Goal: Task Accomplishment & Management: Manage account settings

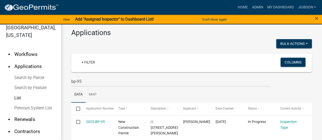
scroll to position [24, 0]
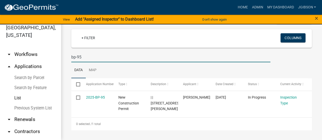
click at [85, 55] on input "bp-95" at bounding box center [170, 57] width 199 height 10
type input "bp-85"
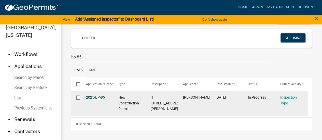
click at [103, 96] on link "2025-BP-85" at bounding box center [95, 97] width 19 height 4
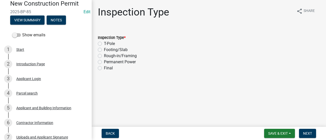
scroll to position [51, 0]
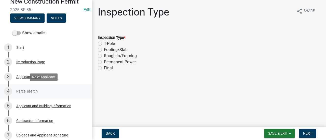
click at [36, 90] on div "Parcel search" at bounding box center [26, 92] width 21 height 4
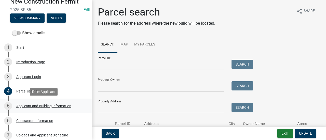
click at [43, 103] on div "5 Applicant and Building Information" at bounding box center [43, 106] width 79 height 8
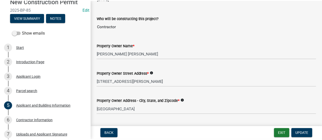
scroll to position [0, 0]
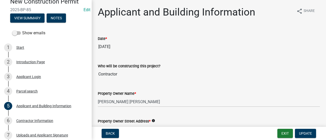
click at [85, 35] on div "Show emails" at bounding box center [46, 33] width 92 height 10
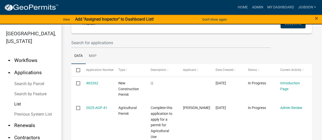
scroll to position [51, 0]
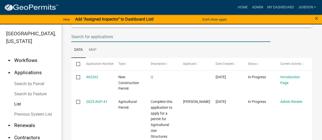
click at [88, 36] on input "text" at bounding box center [170, 37] width 199 height 10
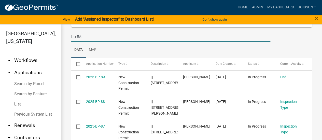
type input "bp-85"
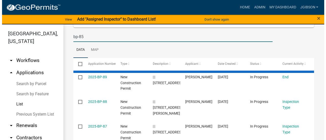
scroll to position [24, 0]
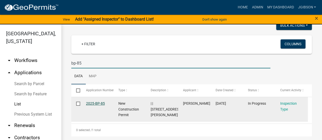
click at [98, 105] on link "2025-BP-85" at bounding box center [95, 104] width 19 height 4
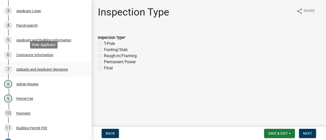
scroll to position [127, 0]
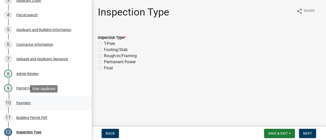
click at [24, 101] on div "Payment" at bounding box center [23, 103] width 14 height 4
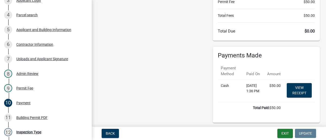
scroll to position [51, 0]
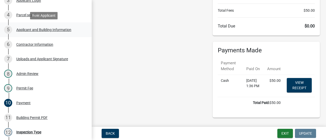
drag, startPoint x: 85, startPoint y: 28, endPoint x: 83, endPoint y: 25, distance: 3.1
click at [84, 28] on link "5 Applicant and Building Information" at bounding box center [46, 29] width 92 height 15
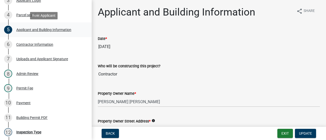
click at [21, 28] on div "Applicant and Building Information" at bounding box center [43, 30] width 55 height 4
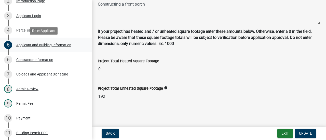
scroll to position [102, 0]
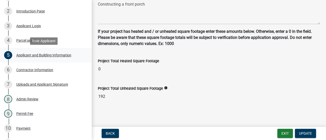
click at [31, 53] on div "Applicant and Building Information" at bounding box center [43, 55] width 55 height 4
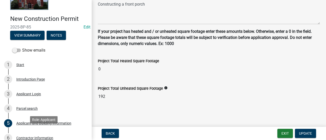
scroll to position [25, 0]
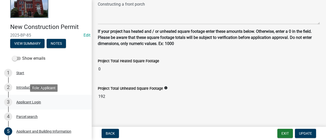
click at [28, 100] on div "3 Applicant Login" at bounding box center [43, 102] width 79 height 8
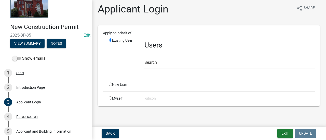
scroll to position [4, 0]
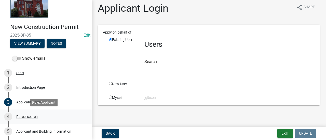
click at [26, 115] on div "Parcel search" at bounding box center [26, 117] width 21 height 4
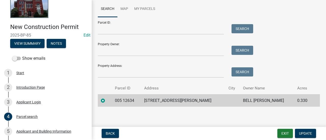
scroll to position [37, 0]
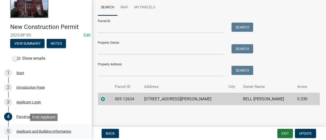
click at [31, 128] on div "5 Applicant and Building Information" at bounding box center [43, 132] width 79 height 8
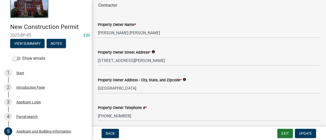
scroll to position [76, 0]
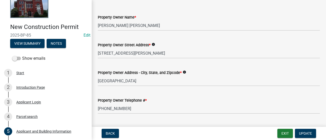
click at [86, 16] on header "New Construction Permit 2025-BP-85 Edit View Summary Notes" at bounding box center [46, 14] width 92 height 79
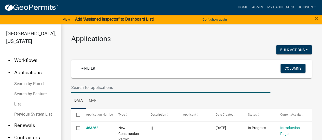
click at [94, 90] on input "text" at bounding box center [170, 87] width 199 height 10
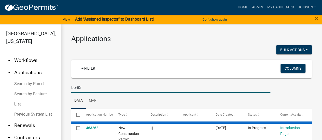
type input "bp-83"
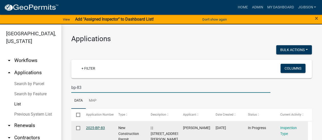
click at [93, 127] on link "2025-BP-83" at bounding box center [95, 128] width 19 height 4
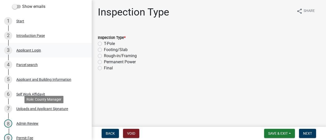
scroll to position [102, 0]
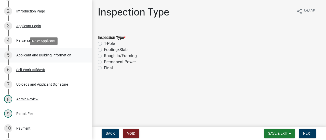
click at [52, 53] on div "5 Applicant and Building Information" at bounding box center [43, 55] width 79 height 8
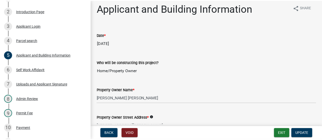
scroll to position [0, 0]
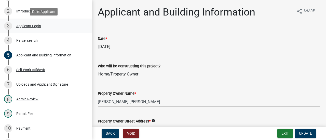
click at [85, 31] on link "3 Applicant Login" at bounding box center [46, 26] width 92 height 15
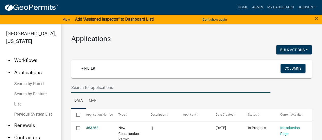
click at [96, 85] on input "text" at bounding box center [170, 87] width 199 height 10
type input "bentley"
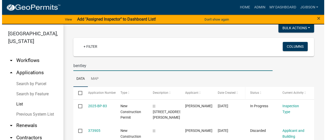
scroll to position [51, 0]
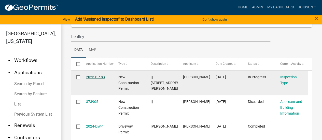
click at [96, 77] on link "2025-BP-83" at bounding box center [95, 77] width 19 height 4
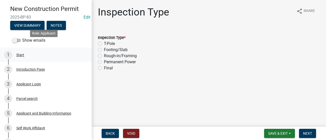
scroll to position [51, 0]
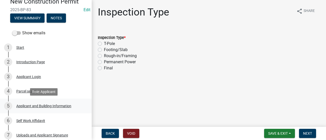
click at [39, 103] on div "5 Applicant and Building Information" at bounding box center [43, 106] width 79 height 8
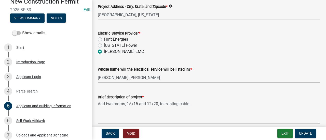
scroll to position [280, 0]
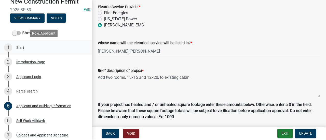
click at [81, 45] on link "1 Start" at bounding box center [46, 47] width 92 height 15
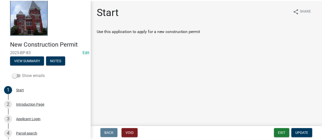
scroll to position [0, 0]
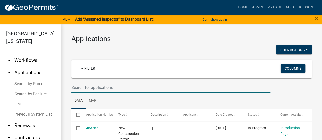
click at [85, 87] on input "text" at bounding box center [170, 87] width 199 height 10
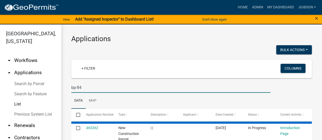
type input "bp-84"
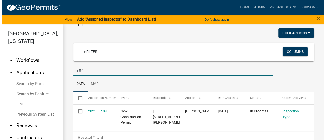
scroll to position [24, 0]
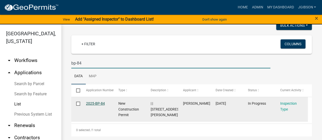
click at [97, 103] on link "2025-BP-84" at bounding box center [95, 104] width 19 height 4
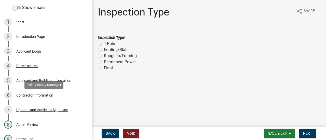
scroll to position [102, 0]
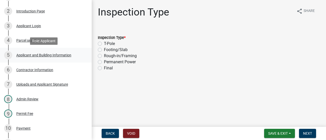
click at [42, 54] on div "Applicant and Building Information" at bounding box center [43, 55] width 55 height 4
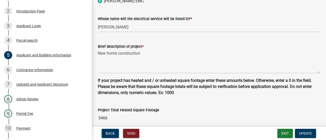
scroll to position [305, 0]
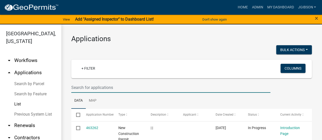
click at [110, 88] on input "text" at bounding box center [170, 87] width 199 height 10
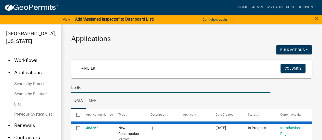
type input "bp-86"
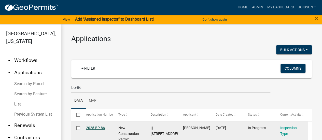
click at [97, 127] on link "2025-BP-86" at bounding box center [95, 128] width 19 height 4
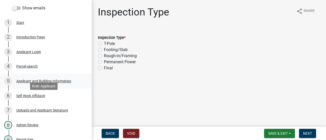
scroll to position [76, 0]
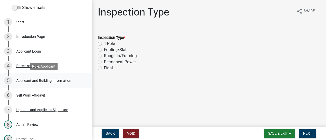
click at [30, 79] on div "Applicant and Building Information" at bounding box center [43, 81] width 55 height 4
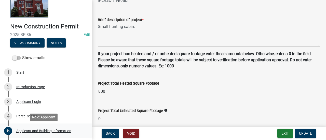
scroll to position [25, 0]
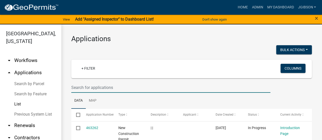
click at [99, 88] on input "text" at bounding box center [170, 87] width 199 height 10
type input "[PERSON_NAME]"
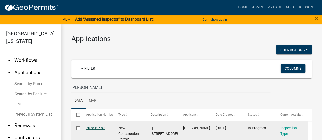
click at [97, 128] on link "2025-BP-87" at bounding box center [95, 128] width 19 height 4
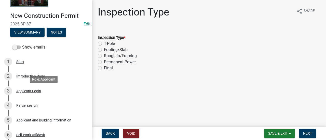
scroll to position [76, 0]
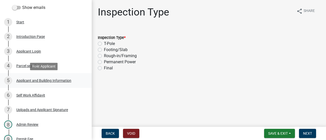
click at [40, 79] on div "Applicant and Building Information" at bounding box center [43, 81] width 55 height 4
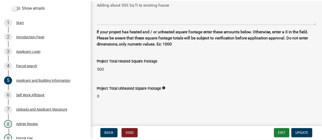
scroll to position [353, 0]
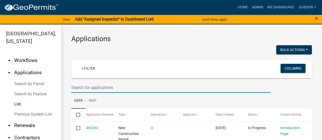
click at [93, 87] on input "text" at bounding box center [170, 87] width 199 height 10
click at [82, 89] on input "text" at bounding box center [170, 87] width 199 height 10
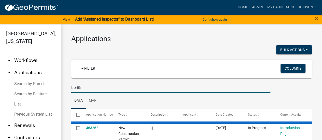
type input "bp-88"
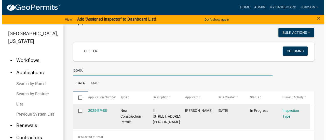
scroll to position [24, 0]
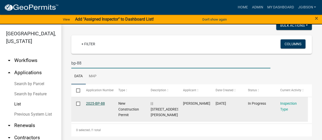
click at [101, 103] on link "2025-BP-88" at bounding box center [95, 104] width 19 height 4
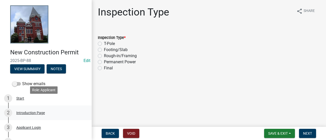
scroll to position [76, 0]
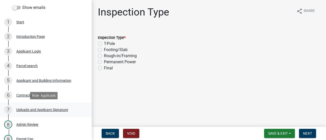
click at [49, 108] on div "Uploads and Applicant Signature" at bounding box center [42, 110] width 52 height 4
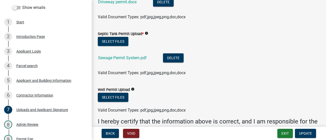
scroll to position [280, 0]
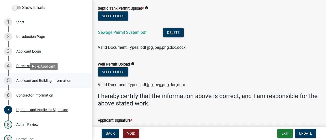
click at [35, 79] on div "Applicant and Building Information" at bounding box center [43, 81] width 55 height 4
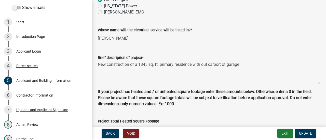
scroll to position [331, 0]
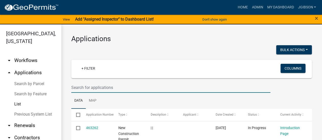
click at [103, 89] on input "text" at bounding box center [170, 87] width 199 height 10
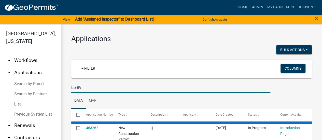
type input "bp-89"
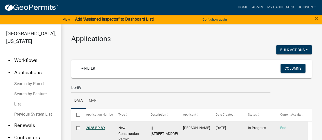
click at [98, 128] on link "2025-BP-89" at bounding box center [95, 128] width 19 height 4
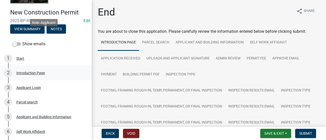
scroll to position [76, 0]
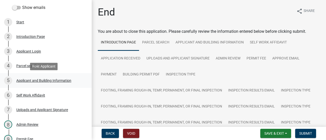
click at [32, 81] on div "Applicant and Building Information" at bounding box center [43, 81] width 55 height 4
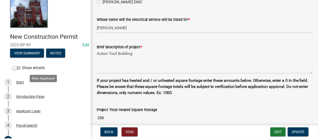
scroll to position [0, 0]
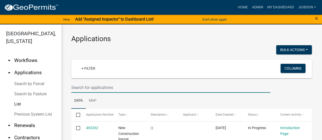
click at [85, 89] on input "text" at bounding box center [170, 87] width 199 height 10
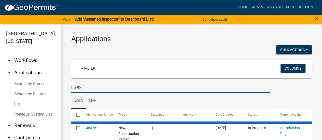
type input "bp-92"
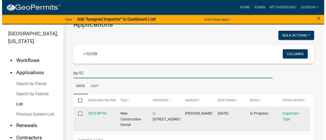
scroll to position [24, 0]
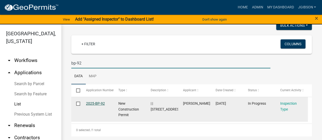
click at [99, 102] on link "2025-BP-92" at bounding box center [95, 104] width 19 height 4
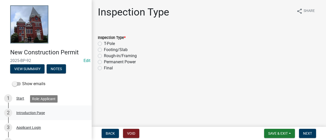
scroll to position [76, 0]
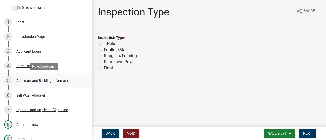
click at [48, 80] on div "Applicant and Building Information" at bounding box center [43, 81] width 55 height 4
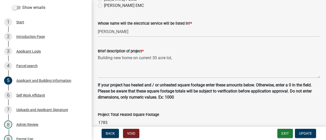
scroll to position [331, 0]
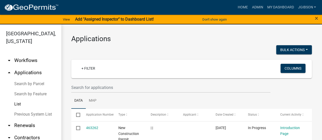
click at [81, 82] on wm-filter-builder "+ Filter Columns" at bounding box center [191, 76] width 241 height 33
click at [82, 89] on input "text" at bounding box center [170, 87] width 199 height 10
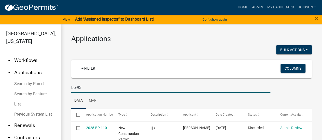
type input "bp-93"
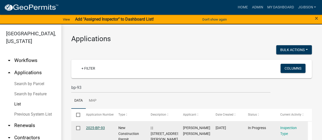
click at [96, 128] on link "2025-BP-93" at bounding box center [95, 128] width 19 height 4
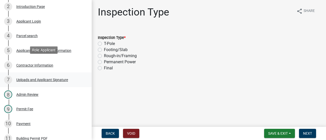
scroll to position [102, 0]
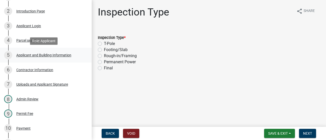
click at [41, 53] on div "Applicant and Building Information" at bounding box center [43, 55] width 55 height 4
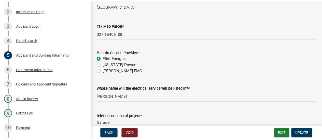
scroll to position [331, 0]
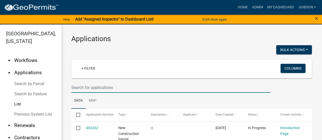
click at [91, 88] on input "text" at bounding box center [170, 87] width 199 height 10
type input "bp-94"
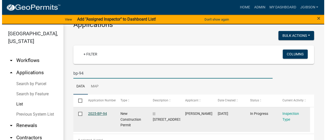
scroll to position [24, 0]
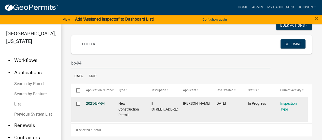
click at [93, 103] on link "2025-BP-94" at bounding box center [95, 104] width 19 height 4
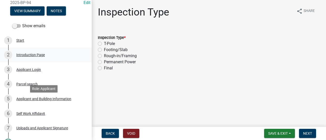
scroll to position [127, 0]
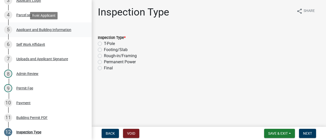
click at [35, 29] on div "Applicant and Building Information" at bounding box center [43, 30] width 55 height 4
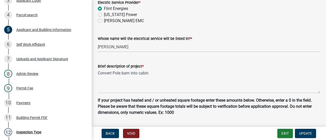
scroll to position [331, 0]
